Goal: Find specific page/section: Find specific page/section

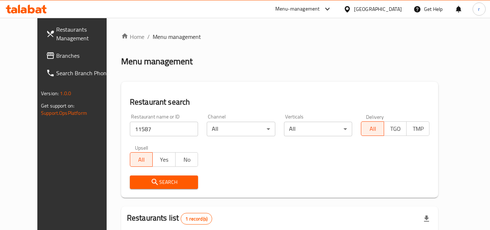
scroll to position [88, 0]
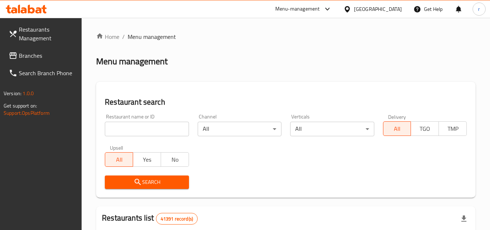
click at [371, 7] on div "[GEOGRAPHIC_DATA]" at bounding box center [378, 9] width 48 height 8
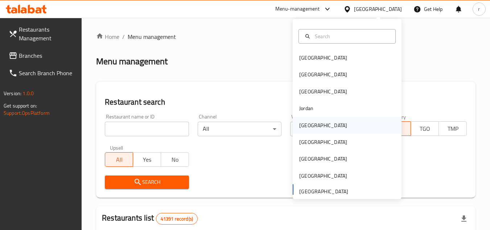
click at [300, 126] on div "Kuwait" at bounding box center [323, 125] width 48 height 8
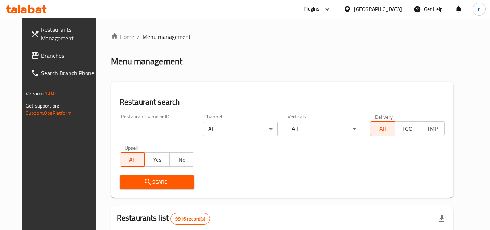
click at [25, 50] on link "Branches" at bounding box center [64, 55] width 79 height 17
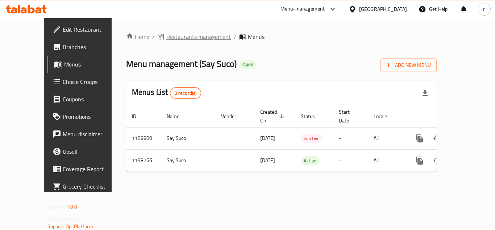
click at [166, 36] on span "Restaurants management" at bounding box center [198, 36] width 65 height 9
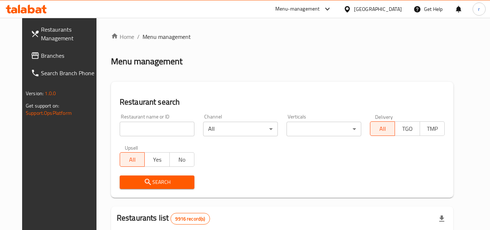
click at [145, 137] on div "Restaurant name or ID Restaurant name or ID" at bounding box center [156, 124] width 83 height 31
click at [144, 131] on input "search" at bounding box center [157, 128] width 75 height 15
paste input "668206"
type input "668206"
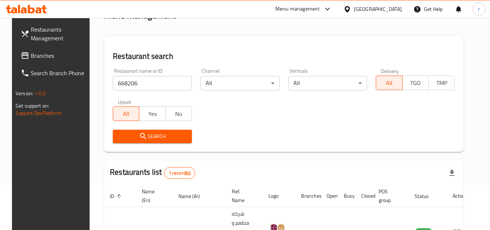
scroll to position [88, 0]
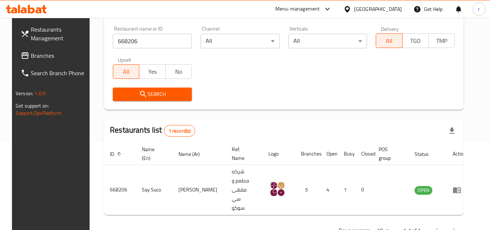
click at [390, 9] on div "Kuwait" at bounding box center [378, 9] width 48 height 8
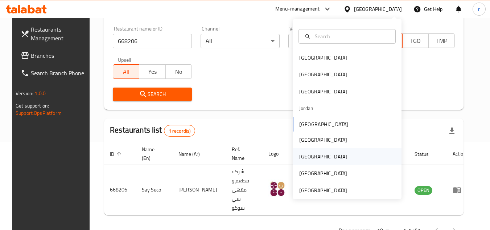
click at [302, 158] on div "Qatar" at bounding box center [323, 156] width 48 height 8
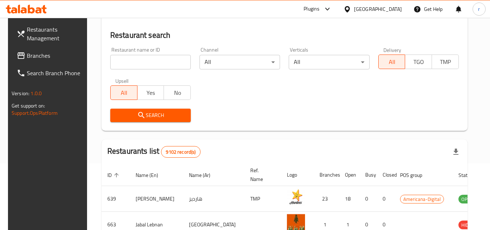
scroll to position [88, 0]
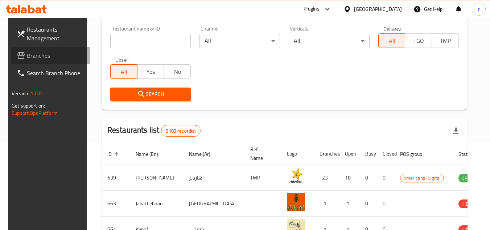
click at [27, 55] on span "Branches" at bounding box center [55, 55] width 57 height 9
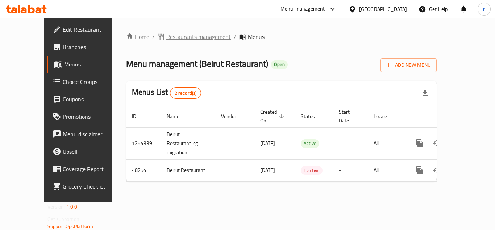
click at [184, 41] on span "Restaurants management" at bounding box center [198, 36] width 65 height 9
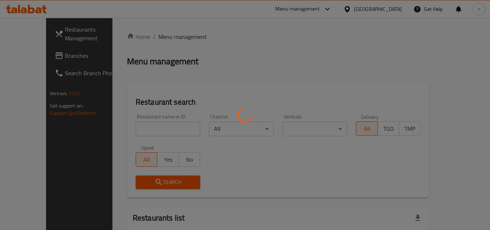
click at [183, 38] on div at bounding box center [245, 115] width 490 height 230
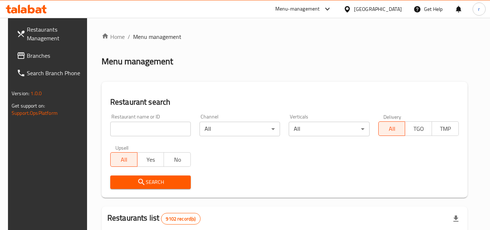
click at [152, 125] on input "search" at bounding box center [150, 128] width 80 height 15
paste input "24352"
type input "24352"
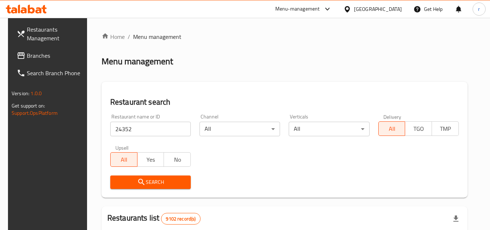
click at [123, 185] on span "Search" at bounding box center [150, 181] width 69 height 9
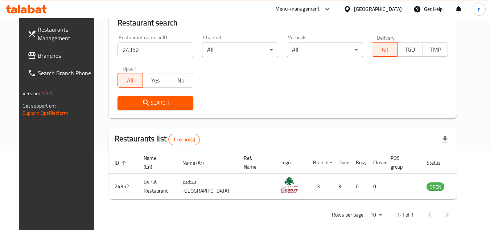
scroll to position [88, 0]
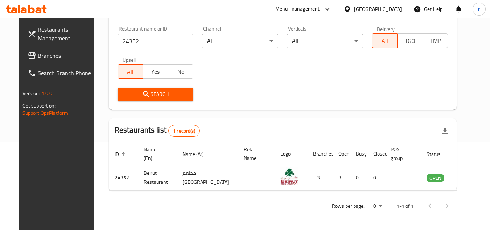
click at [391, 10] on div "Qatar" at bounding box center [378, 9] width 48 height 8
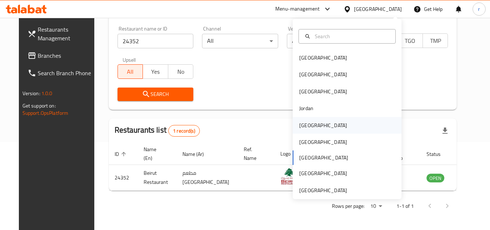
click at [307, 123] on div "Kuwait" at bounding box center [323, 125] width 48 height 8
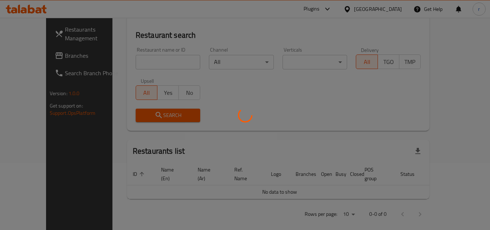
scroll to position [88, 0]
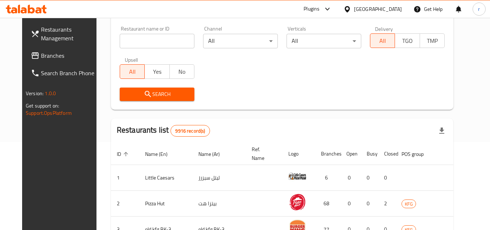
drag, startPoint x: 26, startPoint y: 45, endPoint x: 28, endPoint y: 56, distance: 11.7
click at [26, 45] on link "Restaurants Management" at bounding box center [64, 34] width 79 height 26
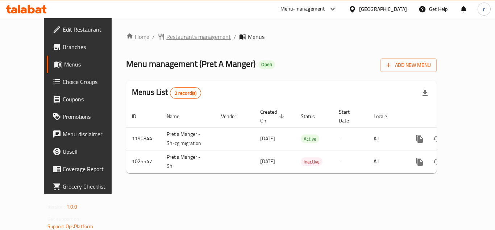
click at [166, 37] on span "Restaurants management" at bounding box center [198, 36] width 65 height 9
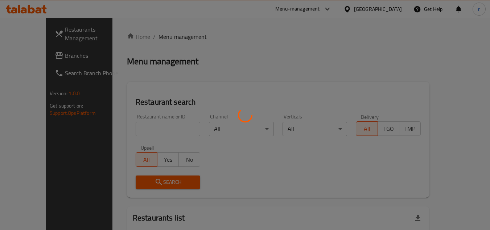
click at [139, 129] on div at bounding box center [245, 115] width 490 height 230
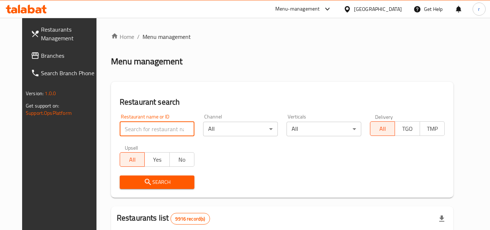
click at [140, 129] on input "search" at bounding box center [157, 128] width 75 height 15
paste input "661021"
type input "661021"
click at [125, 183] on span "Search" at bounding box center [156, 181] width 63 height 9
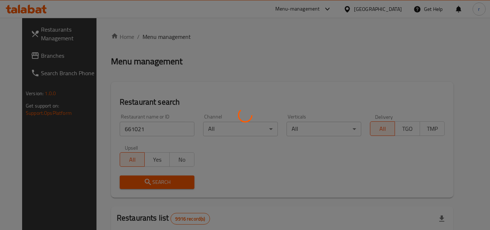
scroll to position [73, 0]
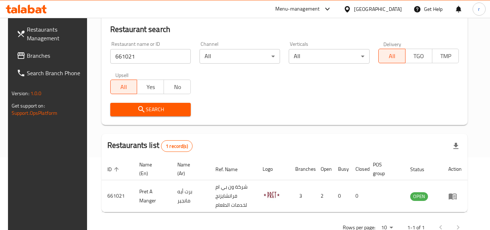
click at [389, 11] on div "Kuwait" at bounding box center [378, 9] width 48 height 8
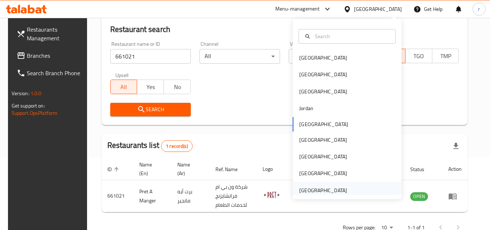
click at [305, 192] on div "[GEOGRAPHIC_DATA]" at bounding box center [323, 190] width 48 height 8
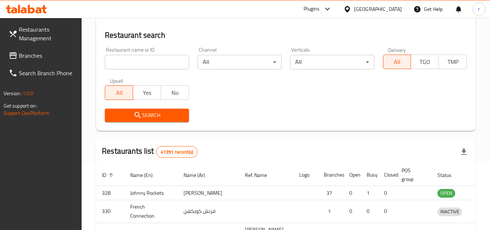
scroll to position [73, 0]
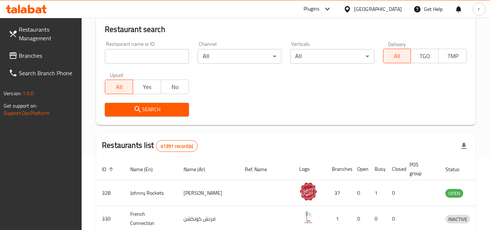
click at [22, 58] on span "Branches" at bounding box center [47, 55] width 57 height 9
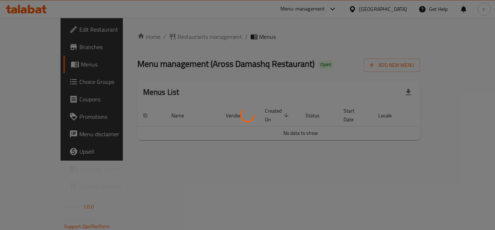
click at [295, 42] on div at bounding box center [247, 115] width 495 height 230
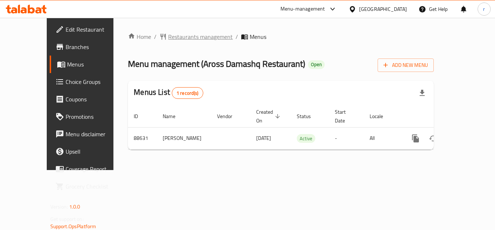
click at [174, 34] on span "Restaurants management" at bounding box center [200, 36] width 65 height 9
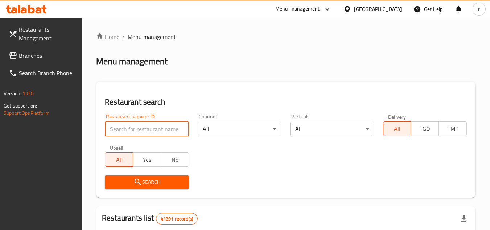
click at [156, 129] on input "search" at bounding box center [147, 128] width 84 height 15
paste input "601186"
type input "601186"
click at [139, 179] on icon "submit" at bounding box center [137, 181] width 9 height 9
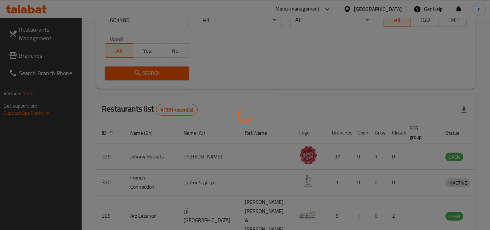
scroll to position [88, 0]
